Goal: Task Accomplishment & Management: Use online tool/utility

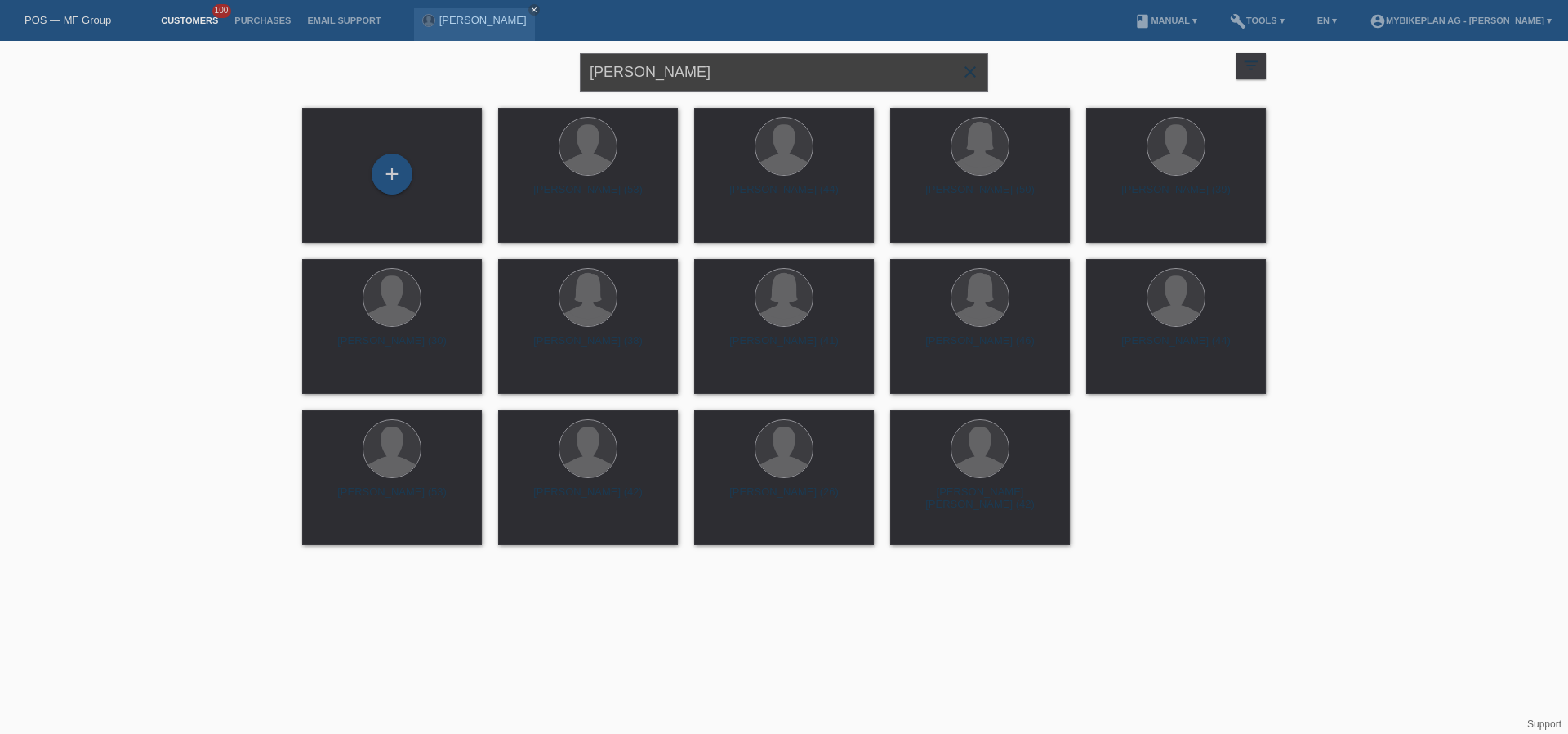
click at [702, 76] on input "[PERSON_NAME]" at bounding box center [784, 72] width 408 height 39
paste input "Mensure Qerimi"
type input "Mensure Qerimi"
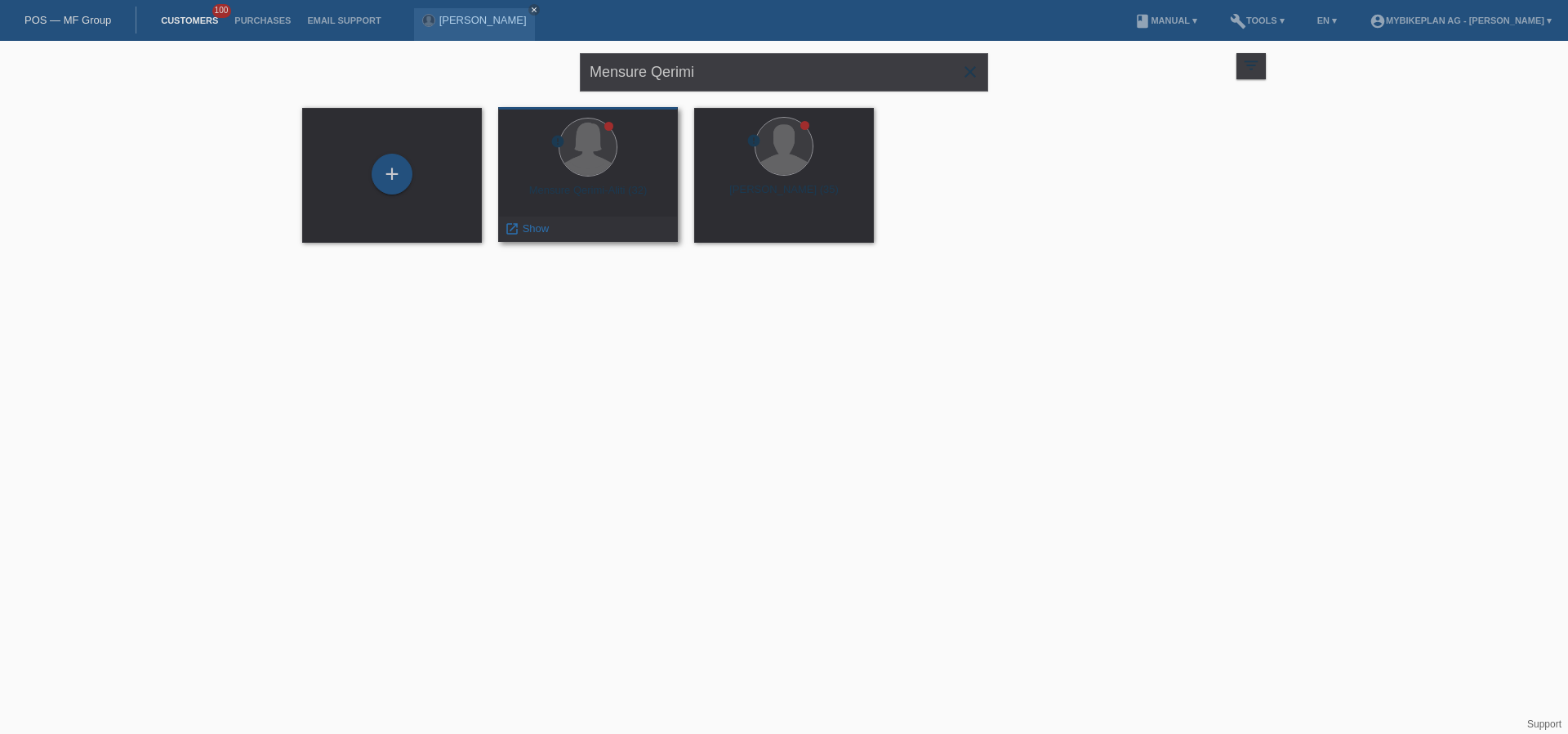
click at [591, 193] on div "Mensure Qerimi-Aliti (32)" at bounding box center [587, 197] width 154 height 26
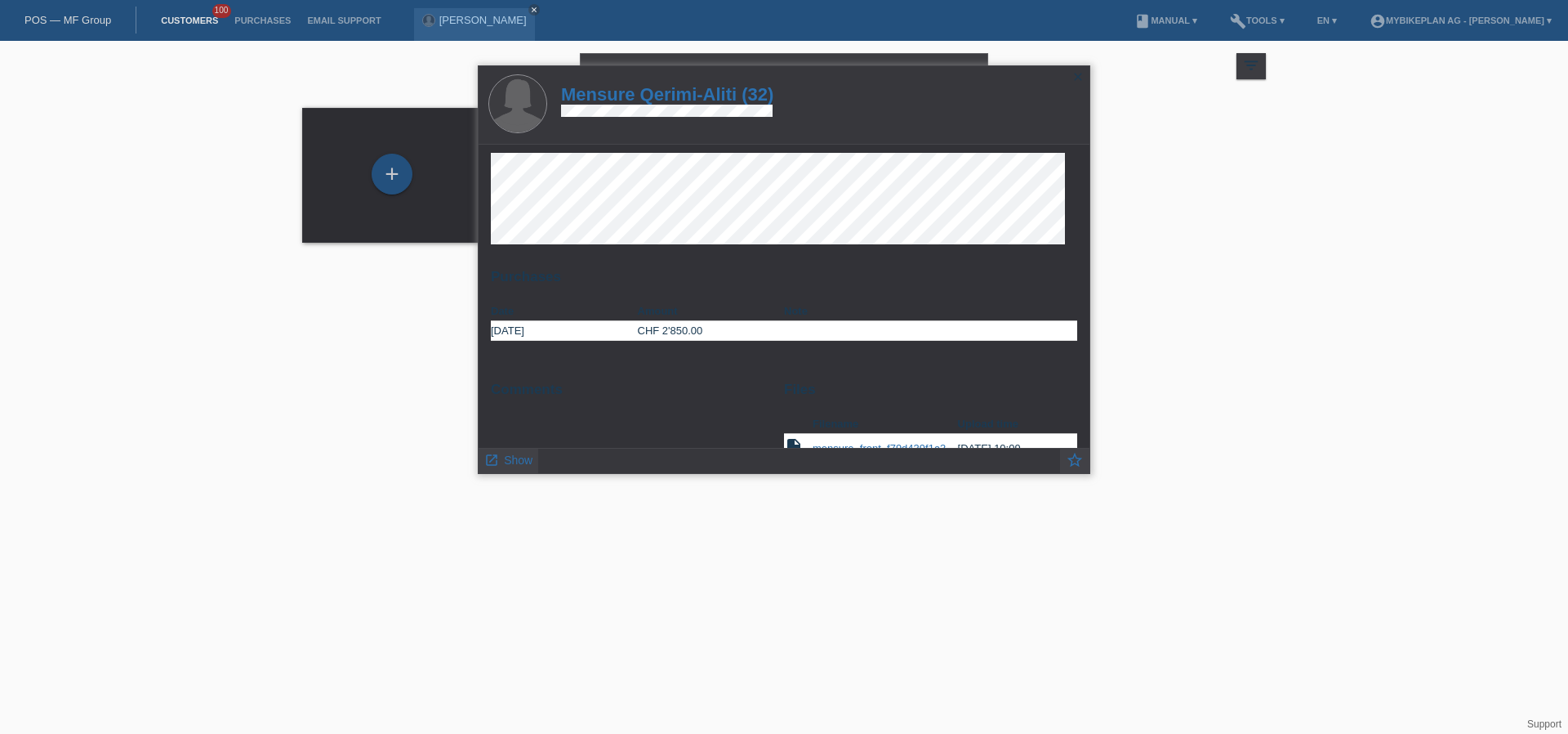
click at [684, 89] on h1 "Mensure Qerimi-Aliti (32)" at bounding box center [667, 94] width 212 height 21
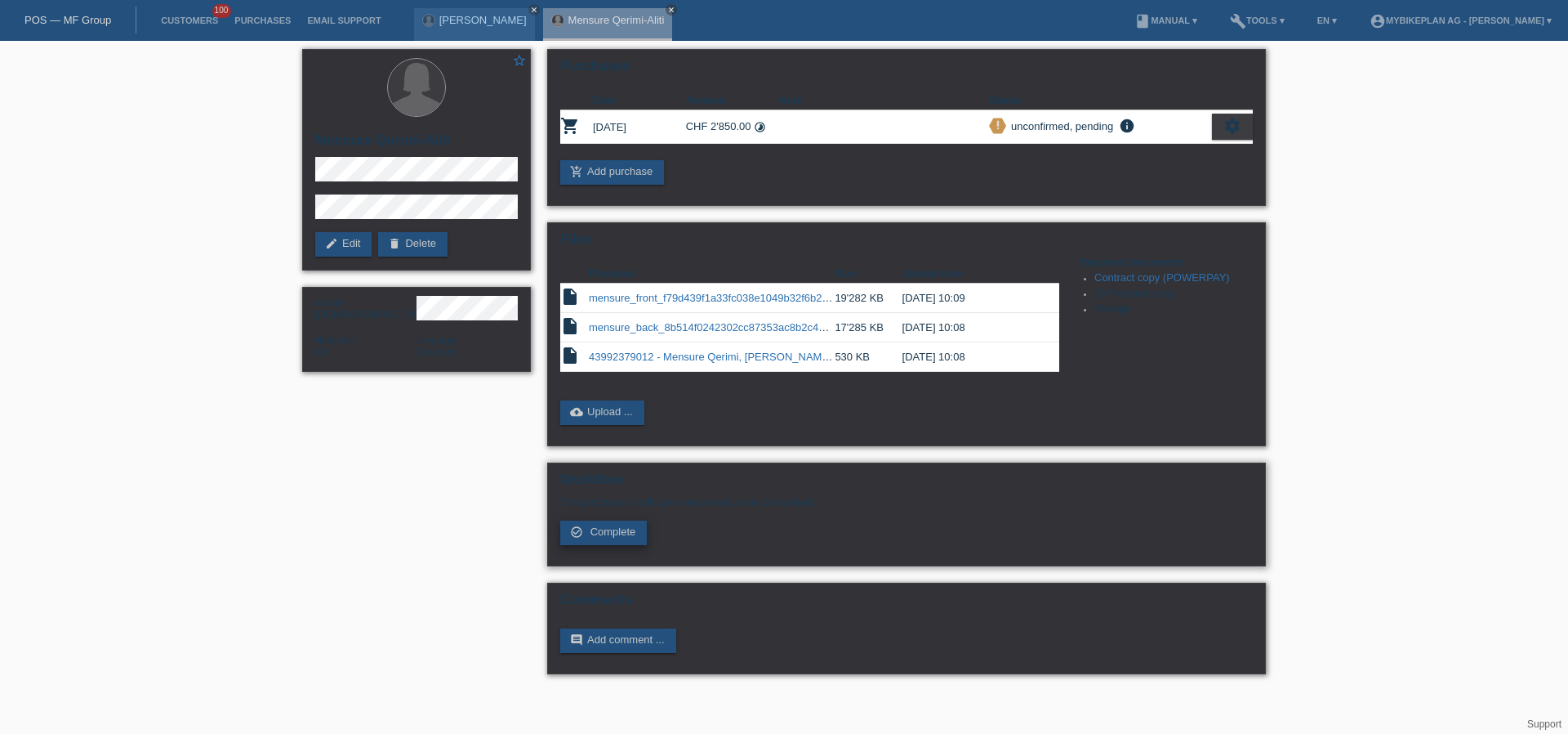
click at [614, 538] on span "Complete" at bounding box center [613, 531] width 46 height 12
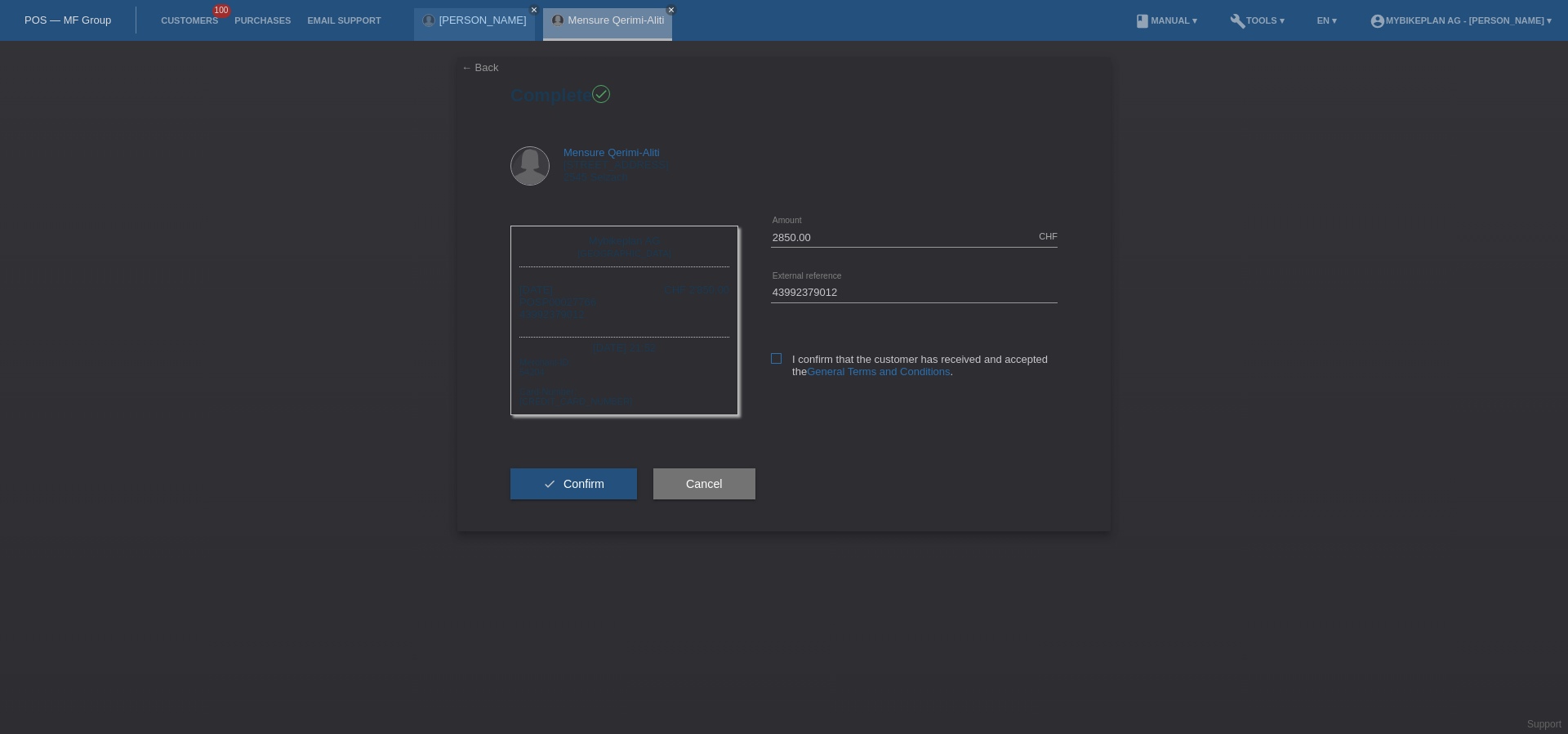
click at [781, 363] on label "I confirm that the customer has received and accepted the General Terms and Con…" at bounding box center [915, 365] width 287 height 25
click at [781, 363] on input "I confirm that the customer has received and accepted the General Terms and Con…" at bounding box center [776, 358] width 10 height 10
checkbox input "true"
click at [574, 484] on span "Confirm" at bounding box center [584, 484] width 41 height 13
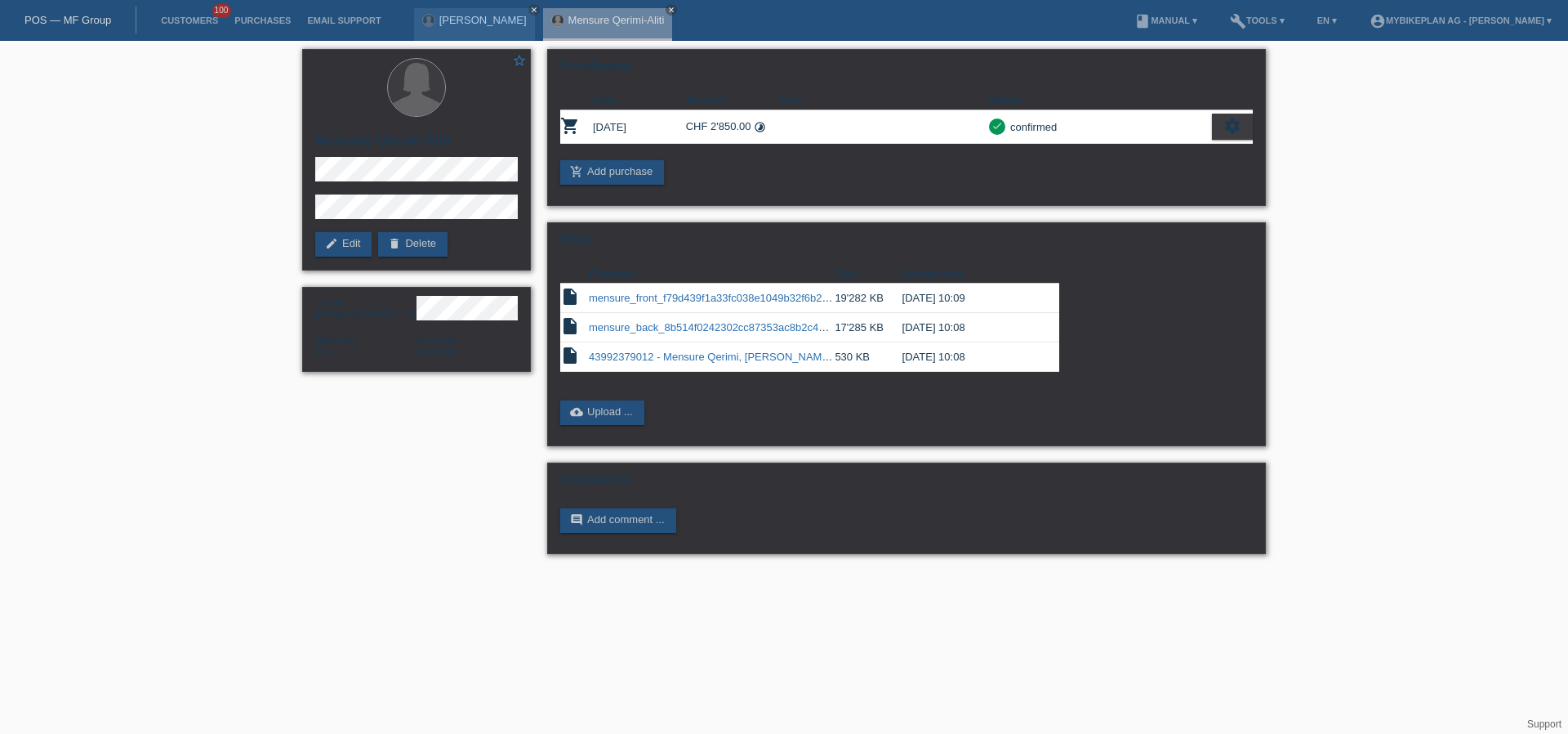
click at [94, 24] on link "POS — MF Group" at bounding box center [68, 20] width 87 height 12
click at [95, 20] on link "POS — MF Group" at bounding box center [68, 20] width 87 height 12
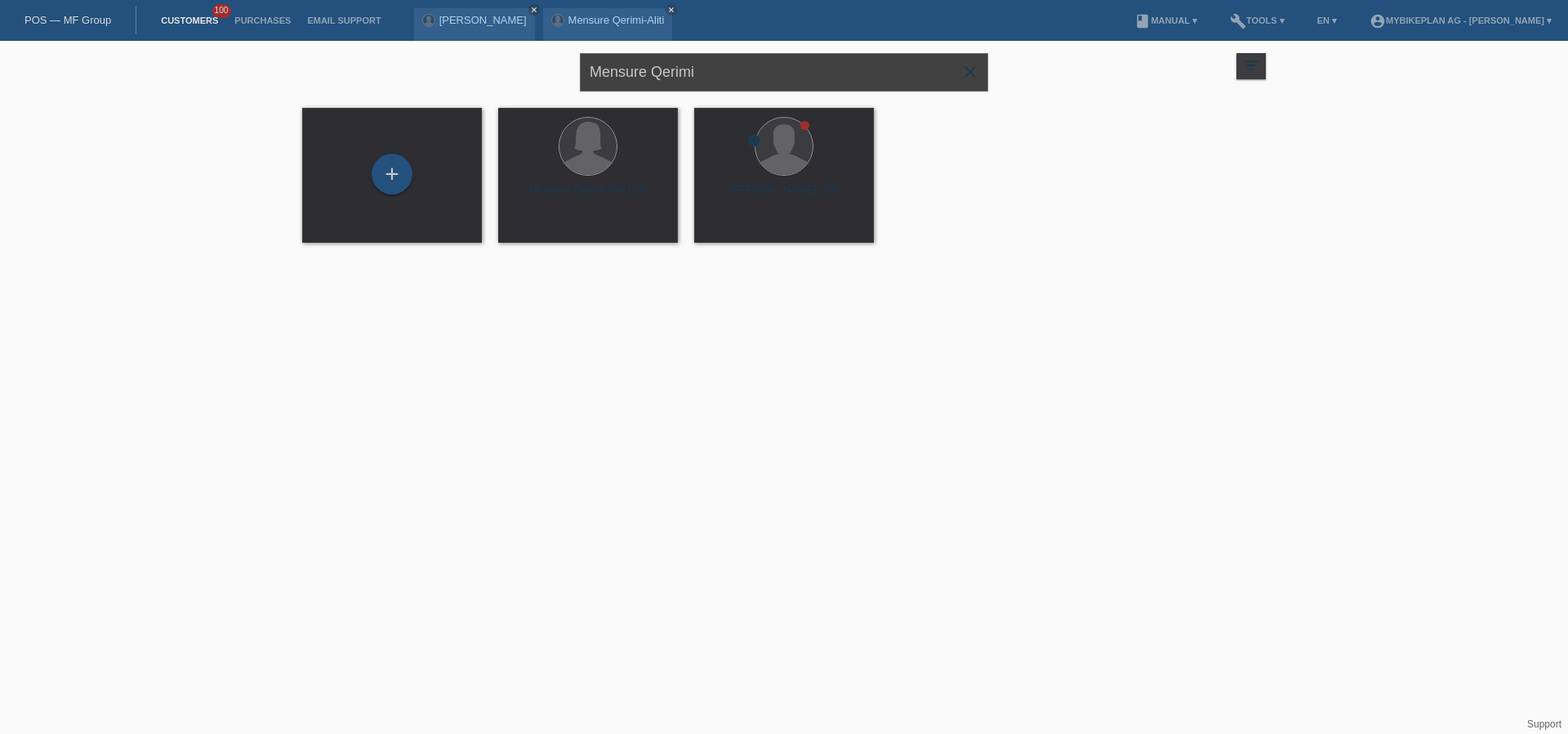
click at [631, 75] on input "Mensure Qerimi" at bounding box center [784, 72] width 408 height 39
paste input "[PERSON_NAME]"
type input "[PERSON_NAME]"
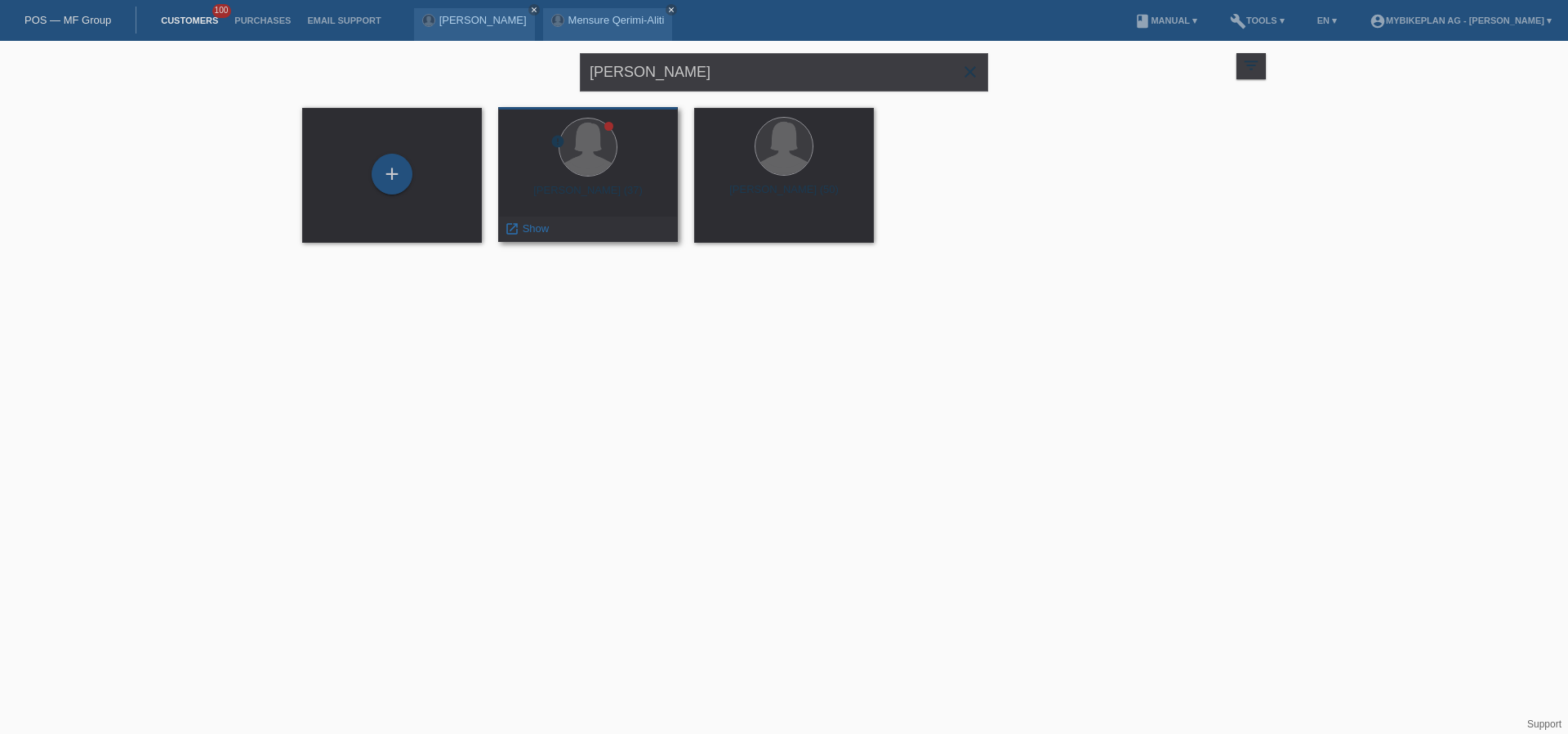
click at [621, 202] on div "Gabriella Prgjoka (37)" at bounding box center [587, 197] width 154 height 26
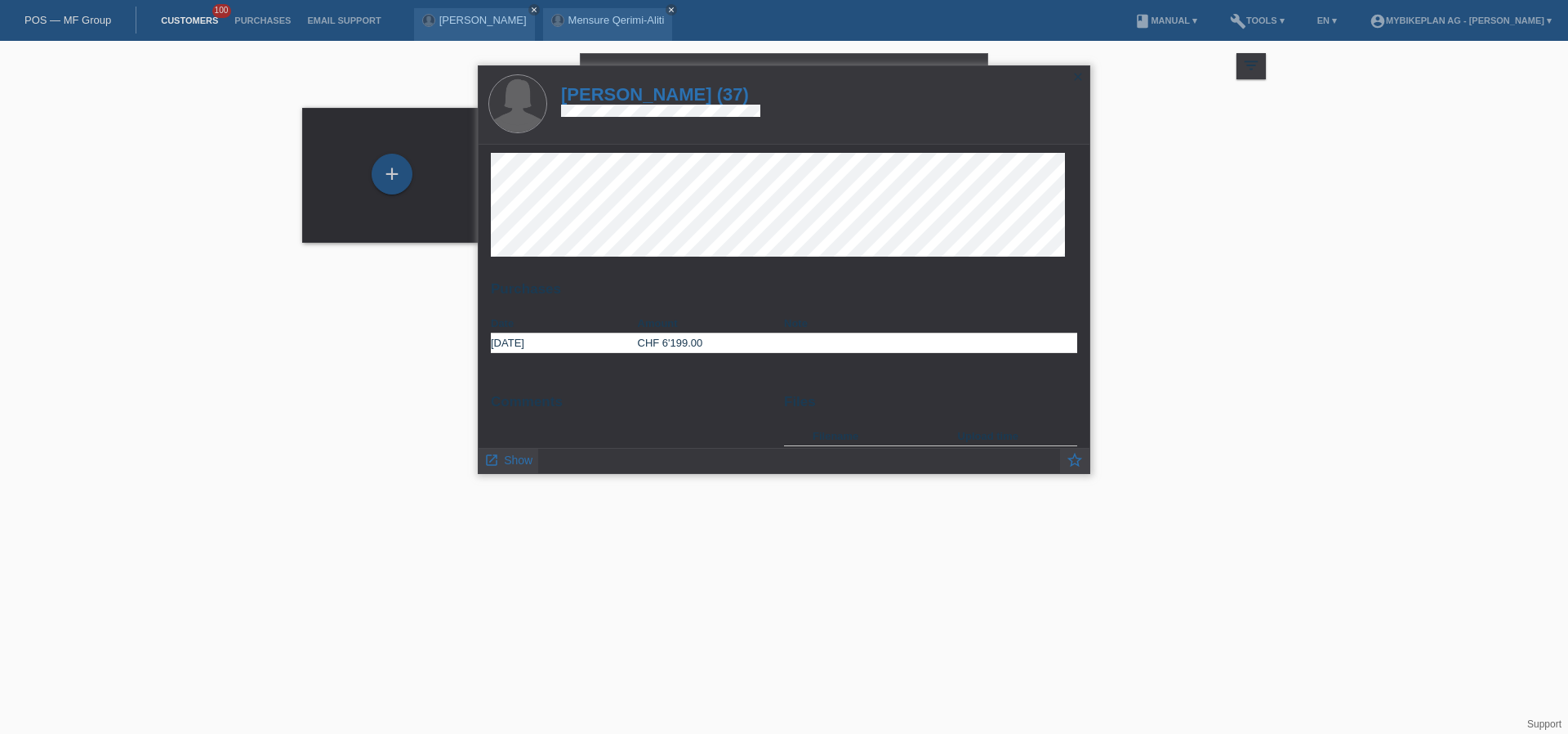
click at [678, 90] on h1 "Gabriella Prgjoka (37)" at bounding box center [660, 94] width 199 height 21
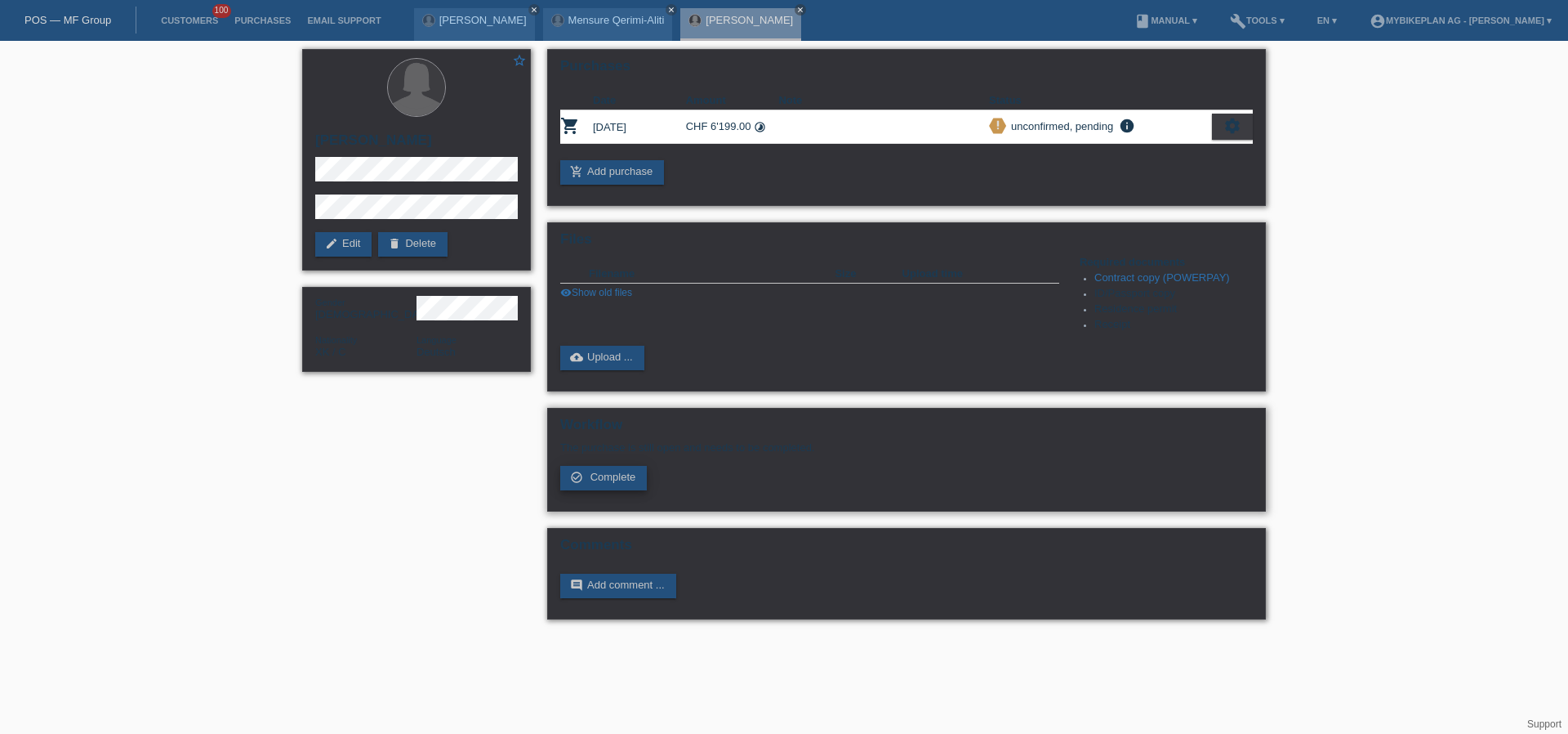
click at [592, 486] on link "check_circle_outline Complete" at bounding box center [603, 478] width 87 height 25
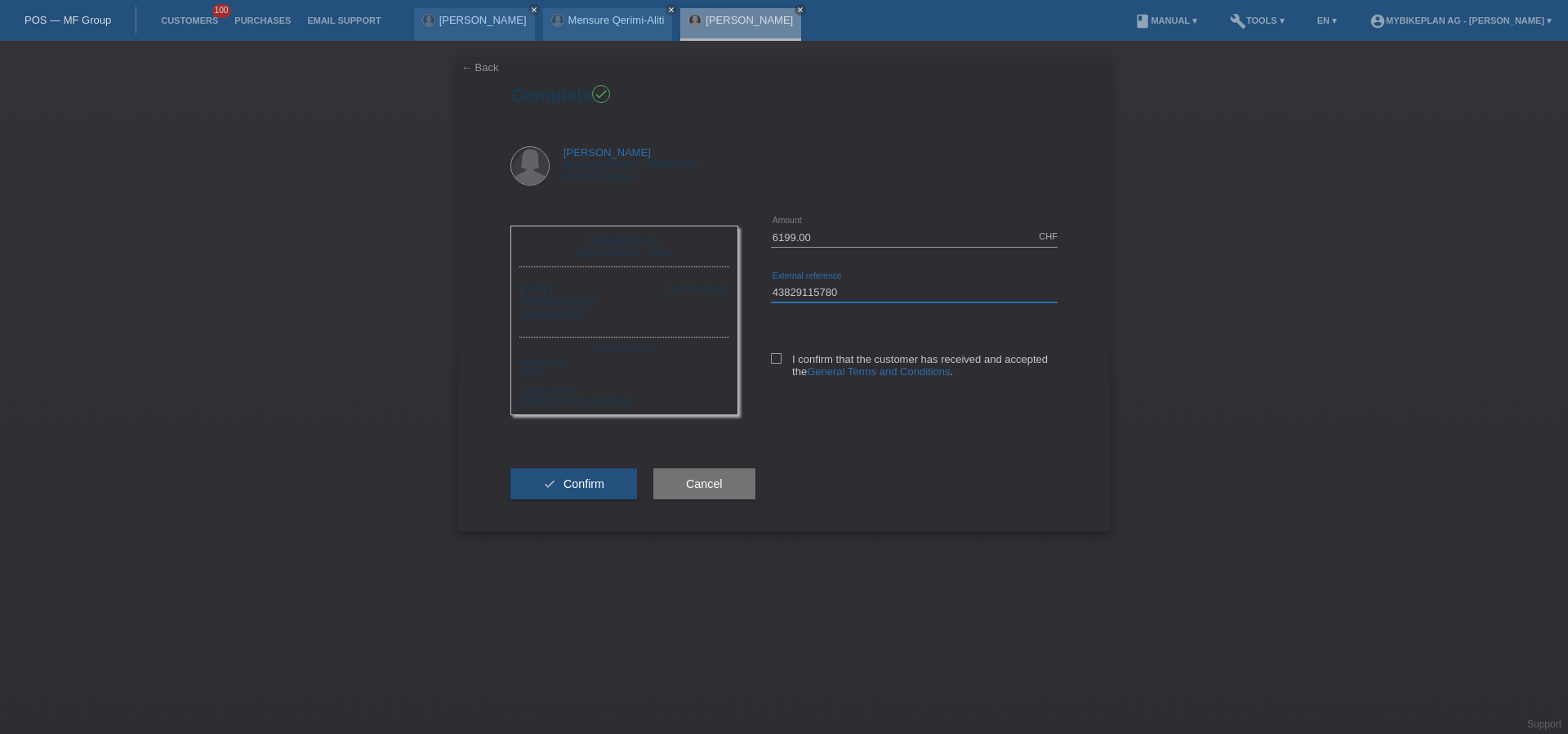
click at [910, 291] on input "43829115780" at bounding box center [915, 292] width 287 height 21
paste input "43829115781"
type input "43829115780 / 43829115781"
click at [778, 356] on icon at bounding box center [776, 358] width 10 height 10
click at [778, 356] on input "I confirm that the customer has received and accepted the General Terms and Con…" at bounding box center [776, 358] width 10 height 10
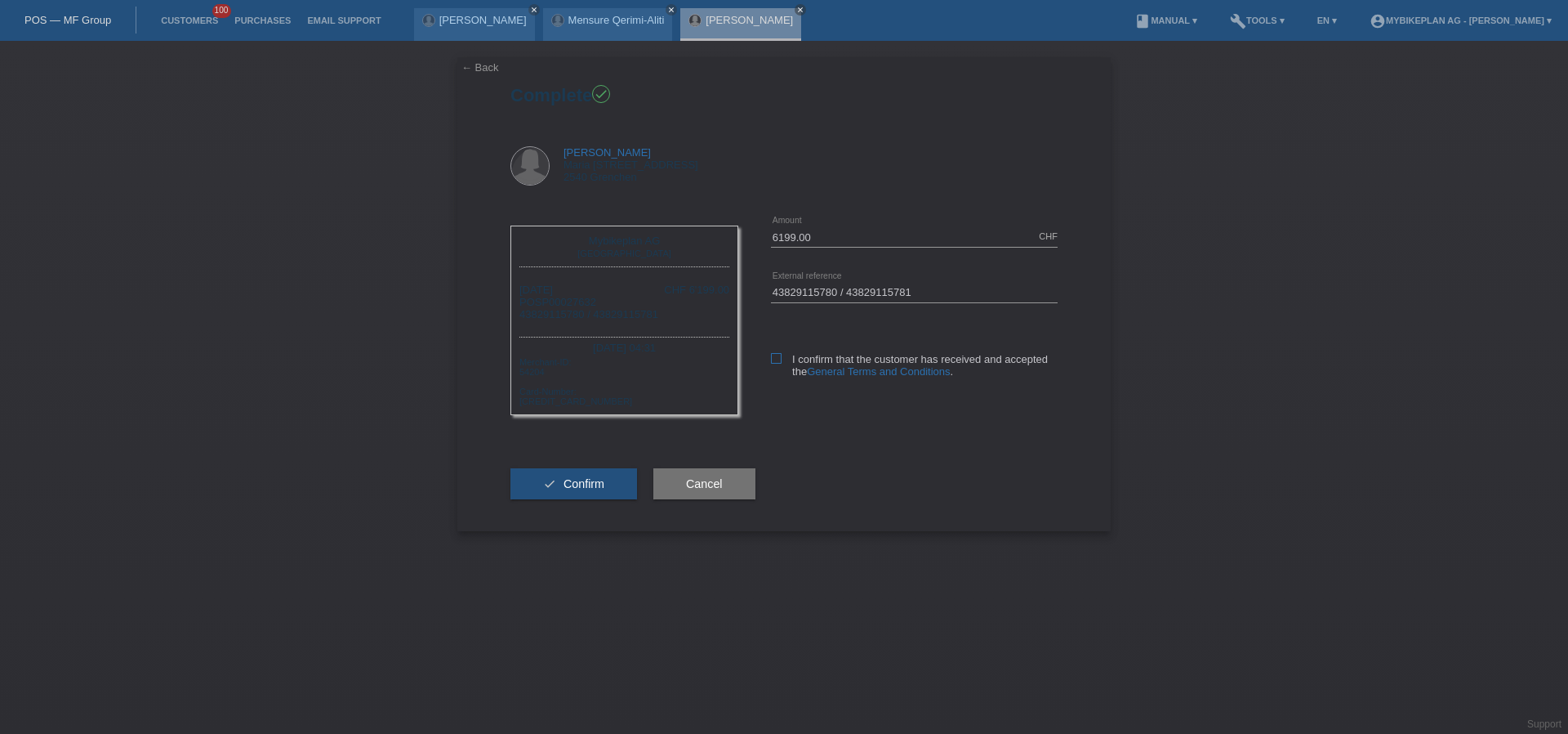
checkbox input "true"
click at [573, 486] on span "Confirm" at bounding box center [584, 484] width 41 height 13
